Goal: Obtain resource: Download file/media

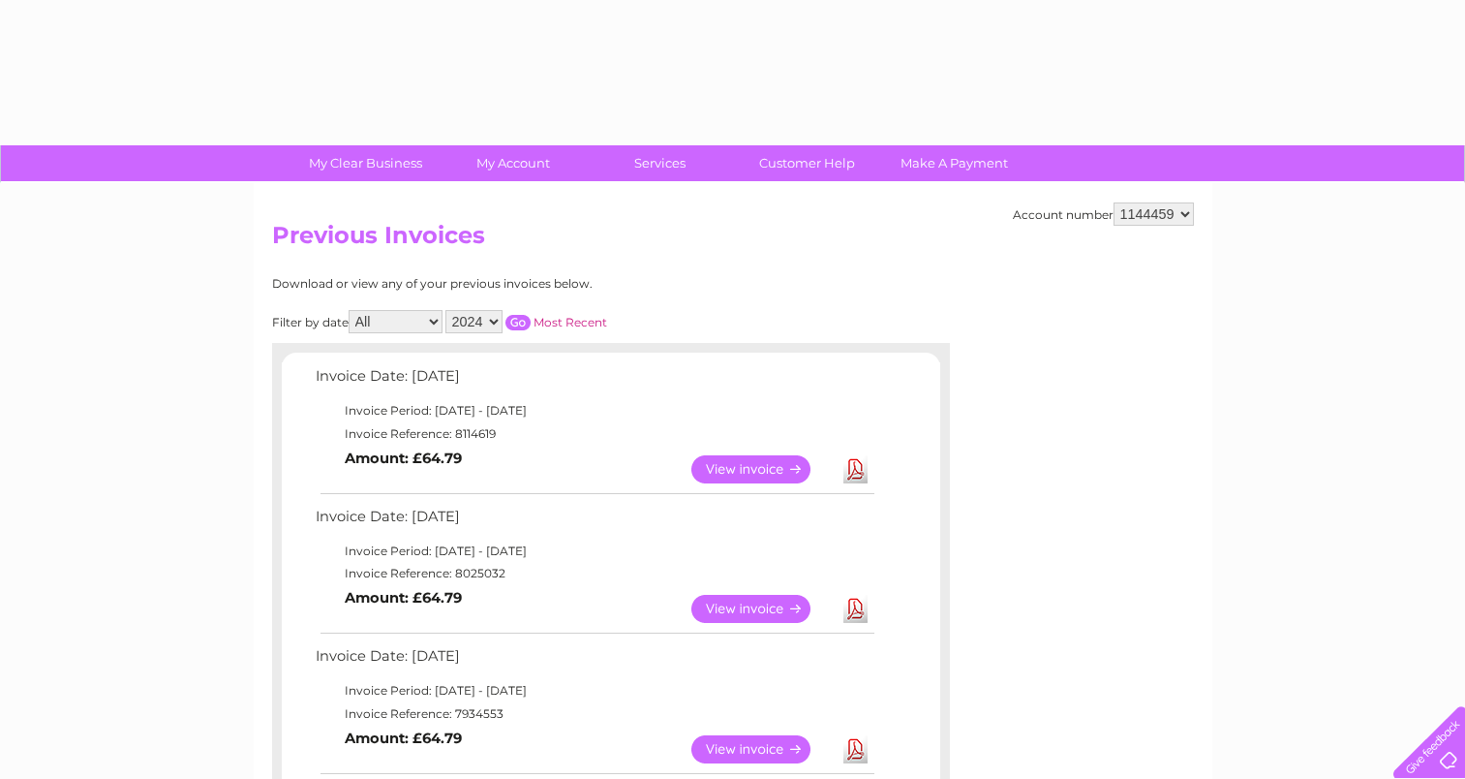
select select "2024"
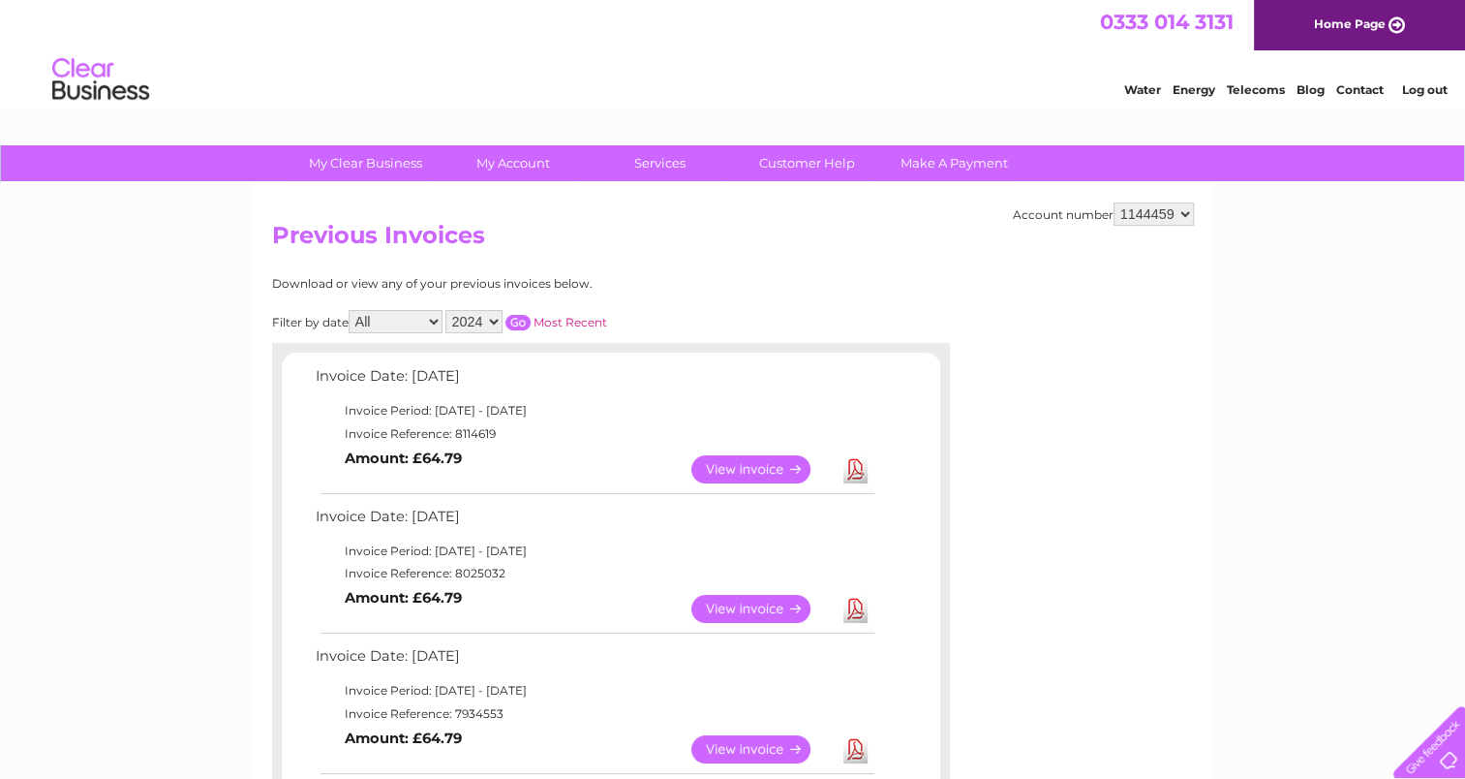
click at [519, 322] on input "button" at bounding box center [518, 322] width 25 height 15
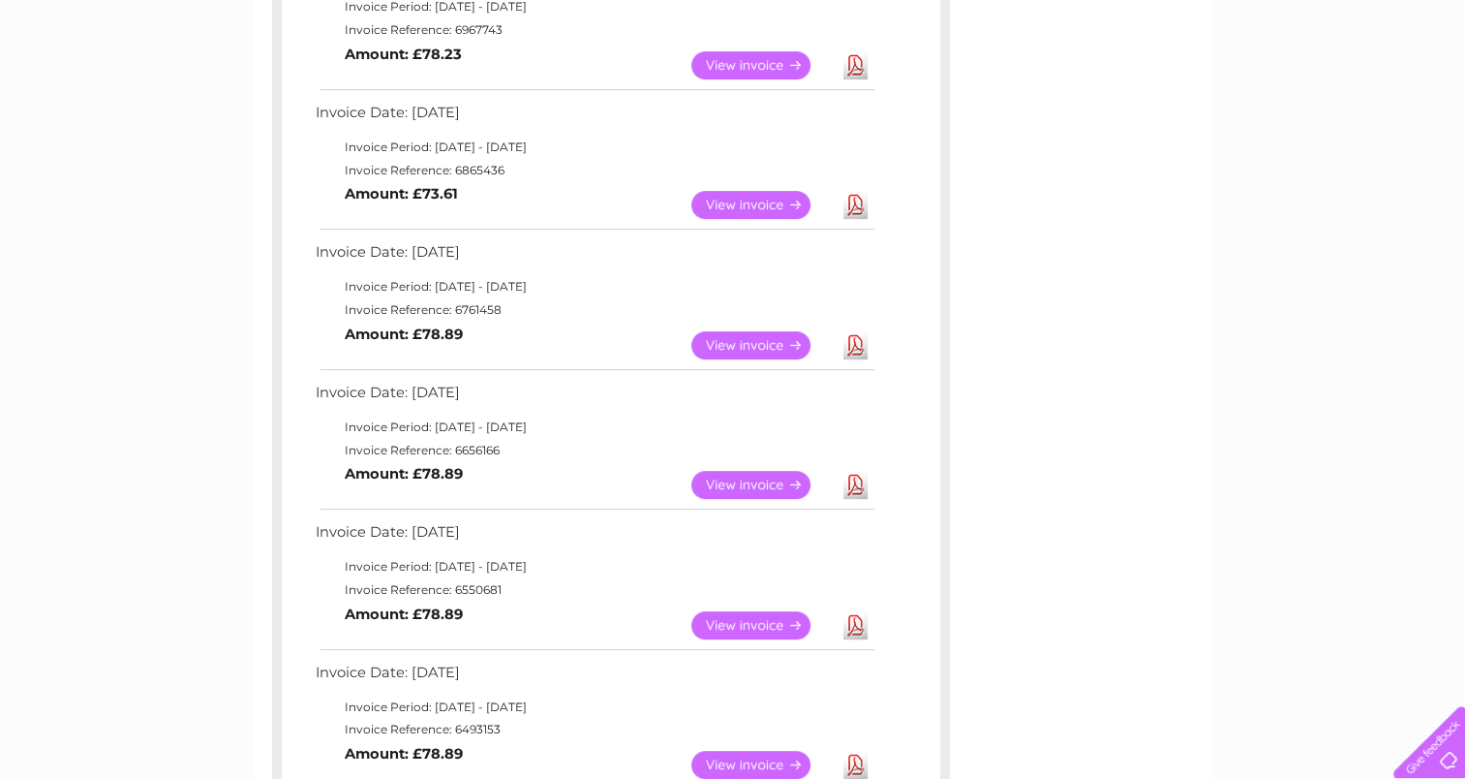
scroll to position [824, 0]
click at [774, 345] on link "View" at bounding box center [762, 344] width 142 height 28
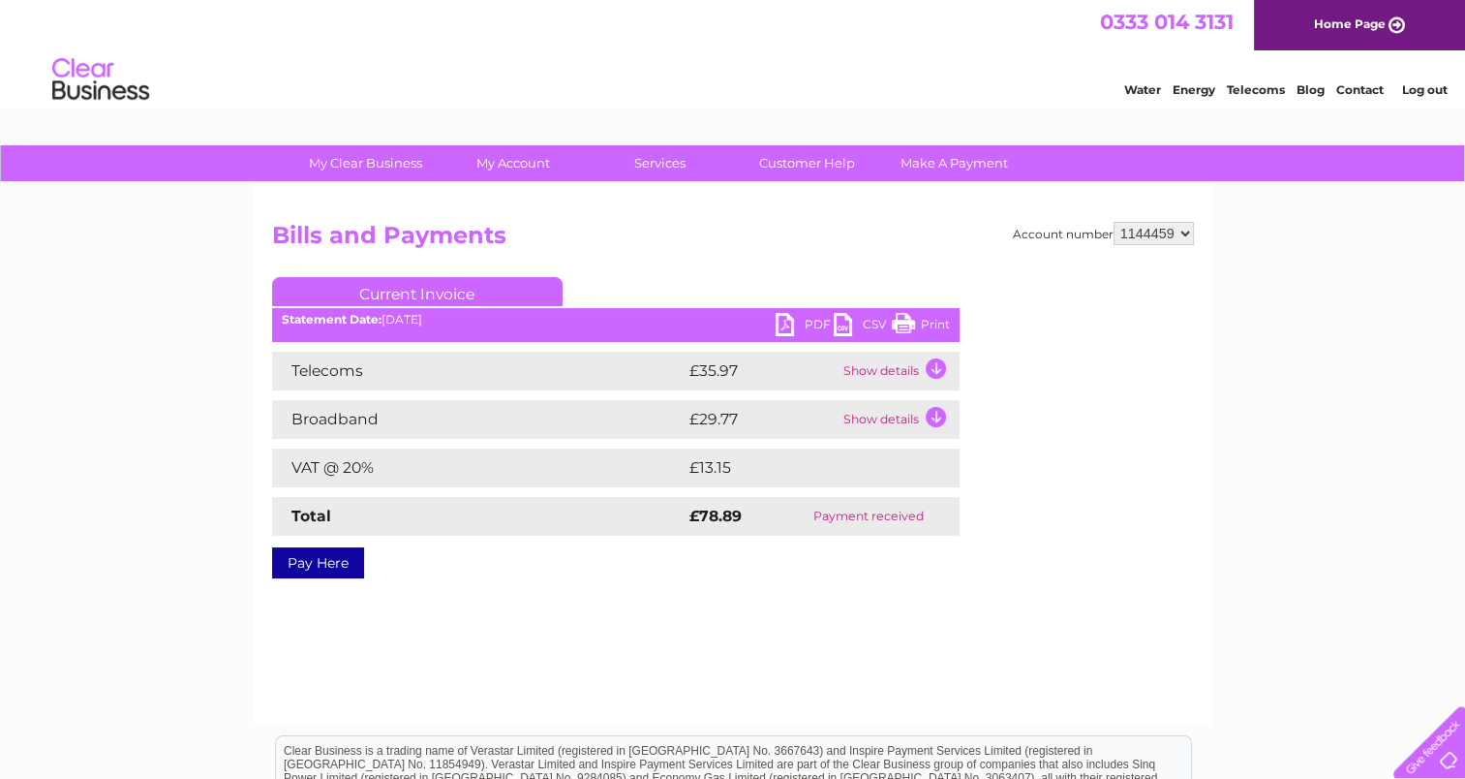
click at [795, 319] on link "PDF" at bounding box center [805, 327] width 58 height 28
